Goal: Navigation & Orientation: Find specific page/section

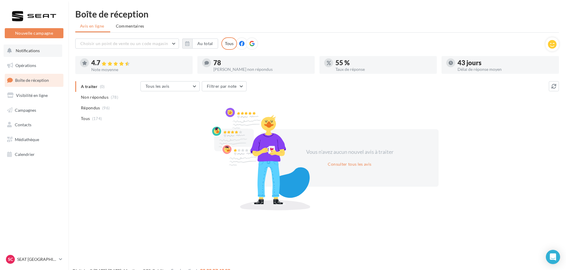
click at [38, 57] on button "Notifications" at bounding box center [33, 50] width 59 height 12
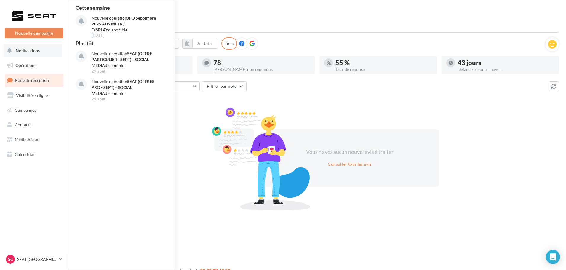
click at [25, 46] on button "Notifications Cette semaine Nouvelle opération JPO [DATE] ADS META / DISPLAY di…" at bounding box center [33, 50] width 59 height 12
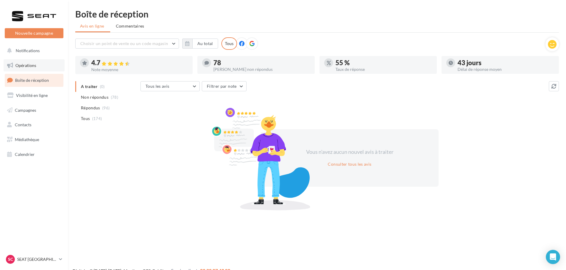
click at [33, 61] on link "Opérations" at bounding box center [34, 65] width 61 height 12
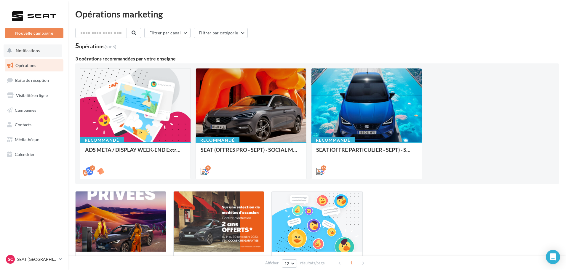
click at [57, 51] on button "Notifications" at bounding box center [33, 50] width 59 height 12
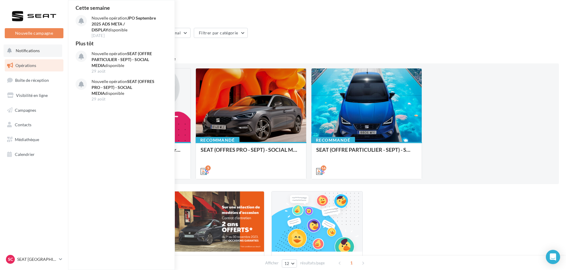
click at [57, 51] on button "Notifications Cette semaine Nouvelle opération JPO Septembre 2025 ADS META / DI…" at bounding box center [33, 50] width 59 height 12
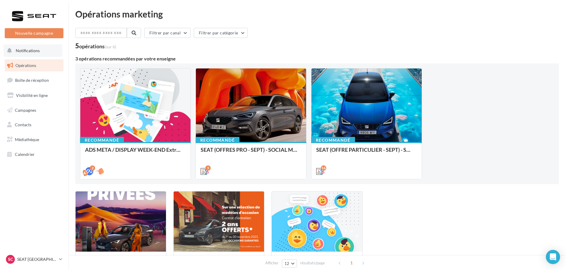
click at [30, 50] on span "Notifications" at bounding box center [28, 50] width 24 height 5
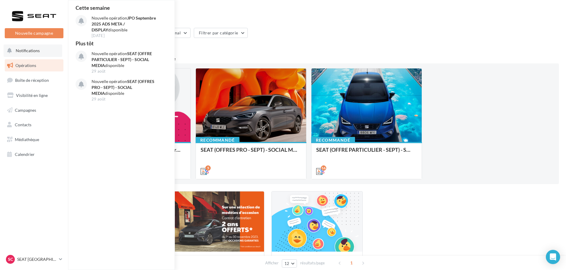
click at [35, 50] on span "Notifications" at bounding box center [28, 50] width 24 height 5
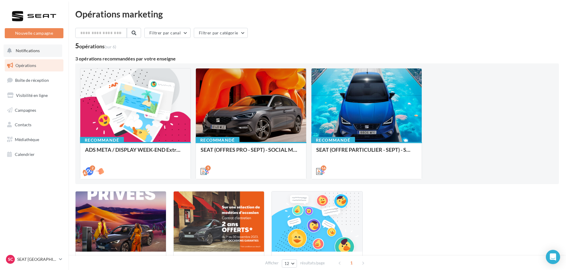
click at [35, 50] on span "Notifications" at bounding box center [28, 50] width 24 height 5
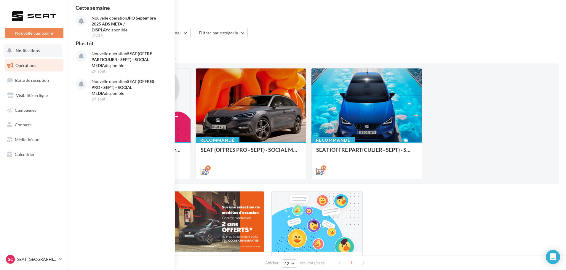
click at [20, 52] on span "Notifications" at bounding box center [28, 50] width 24 height 5
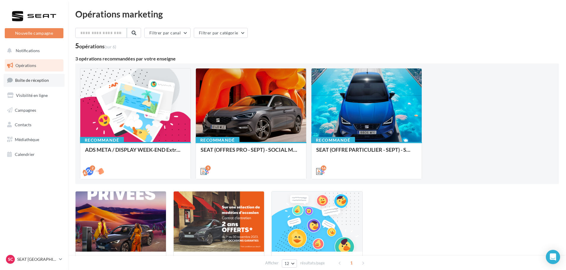
click at [31, 77] on link "Boîte de réception" at bounding box center [34, 80] width 61 height 13
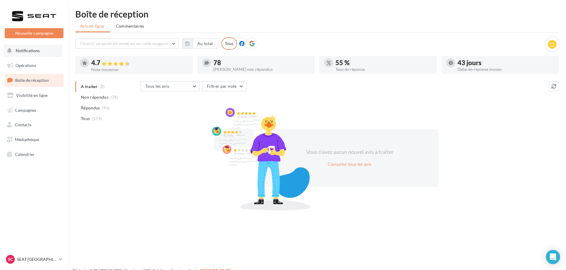
click at [47, 51] on button "Notifications" at bounding box center [33, 50] width 59 height 12
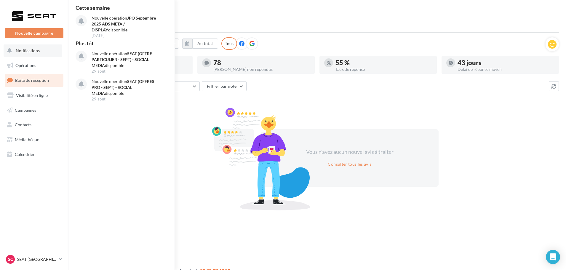
click at [24, 52] on span "Notifications" at bounding box center [28, 50] width 24 height 5
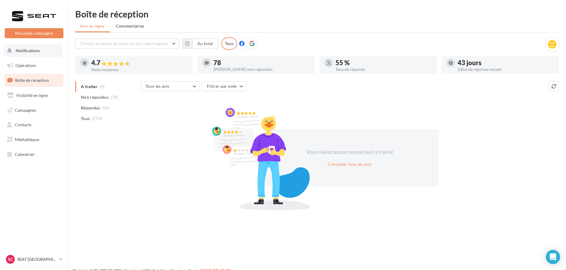
click at [32, 50] on span "Notifications" at bounding box center [28, 50] width 24 height 5
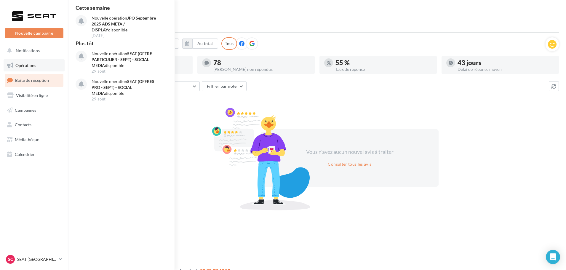
click at [24, 63] on span "Opérations" at bounding box center [25, 65] width 21 height 5
